Goal: Obtain resource: Download file/media

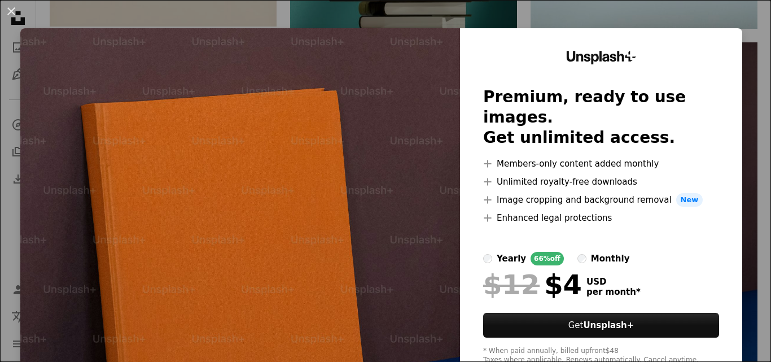
click at [623, 22] on div "An X shape Unsplash+ Premium, ready to use images. Get unlimited access. A plus…" at bounding box center [385, 181] width 771 height 362
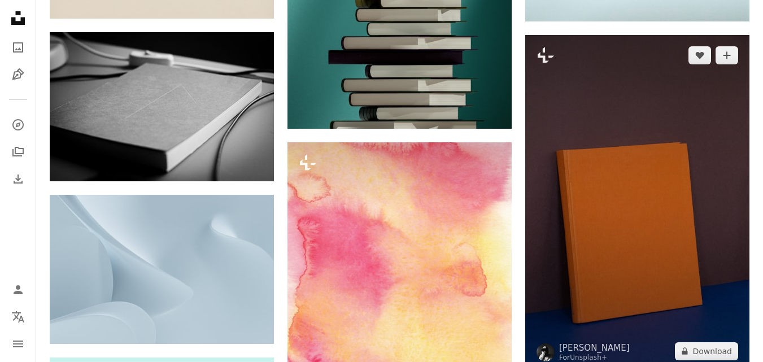
click at [623, 186] on img at bounding box center [637, 203] width 224 height 336
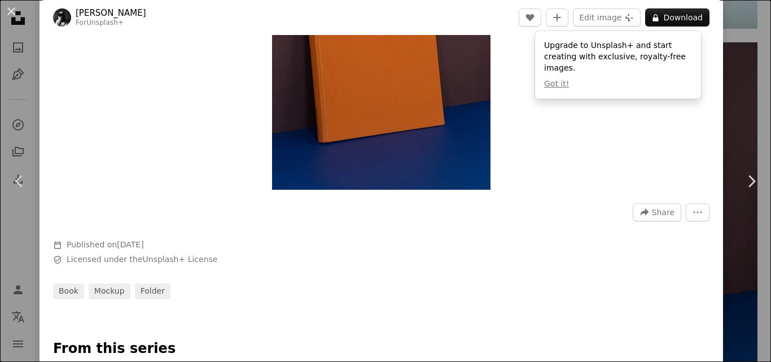
scroll to position [38, 0]
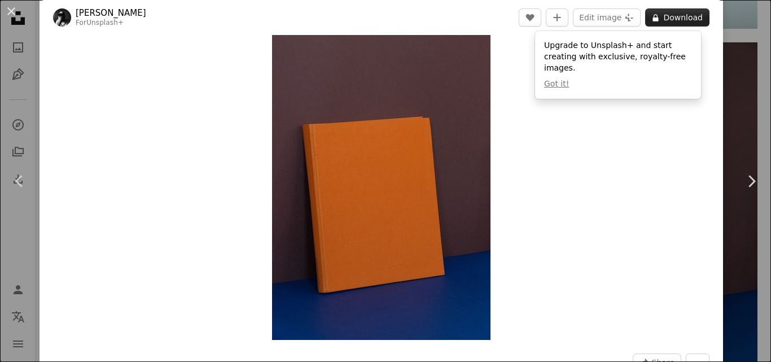
click at [665, 24] on button "A lock Download" at bounding box center [677, 17] width 64 height 18
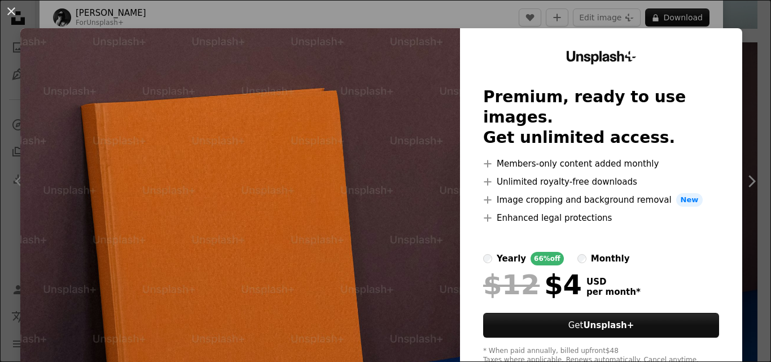
click at [744, 51] on div "An X shape Unsplash+ Premium, ready to use images. Get unlimited access. A plus…" at bounding box center [385, 181] width 771 height 362
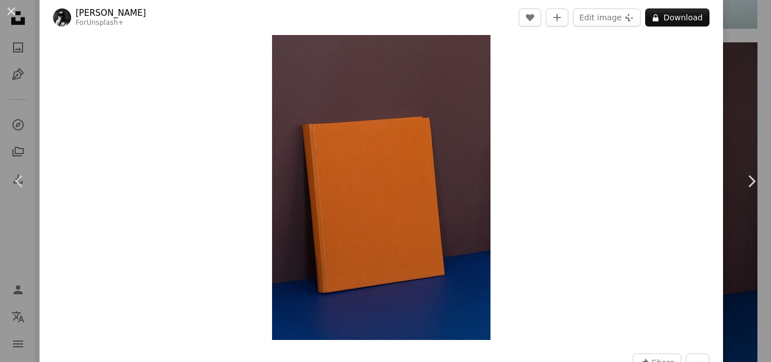
click at [720, 75] on div "An X shape Chevron left Chevron right [PERSON_NAME] For Unsplash+ A heart A plu…" at bounding box center [385, 181] width 771 height 362
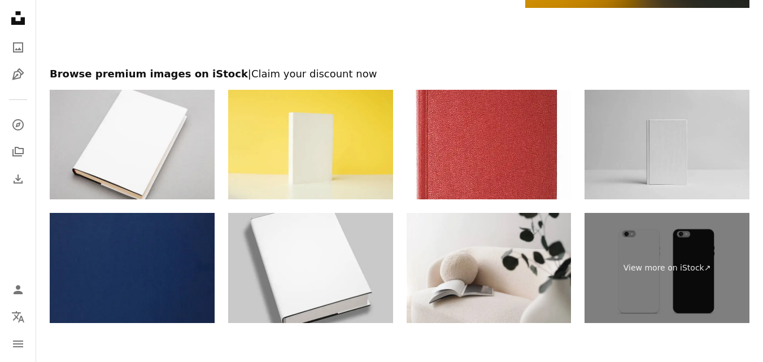
scroll to position [2483, 0]
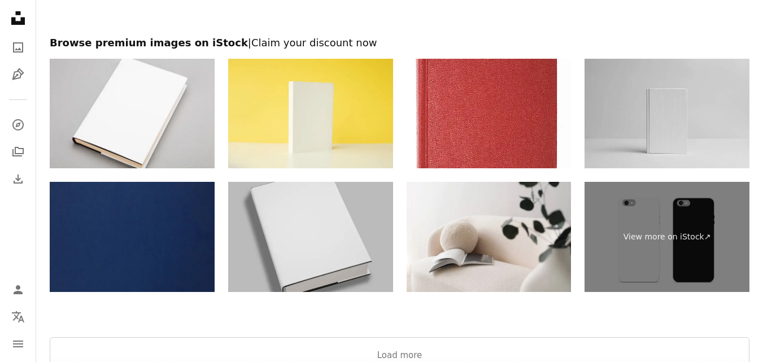
click at [266, 218] on img at bounding box center [310, 237] width 165 height 110
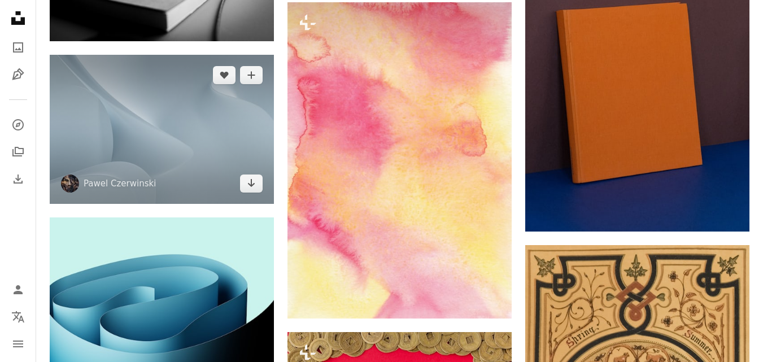
scroll to position [931, 0]
